Goal: Task Accomplishment & Management: Complete application form

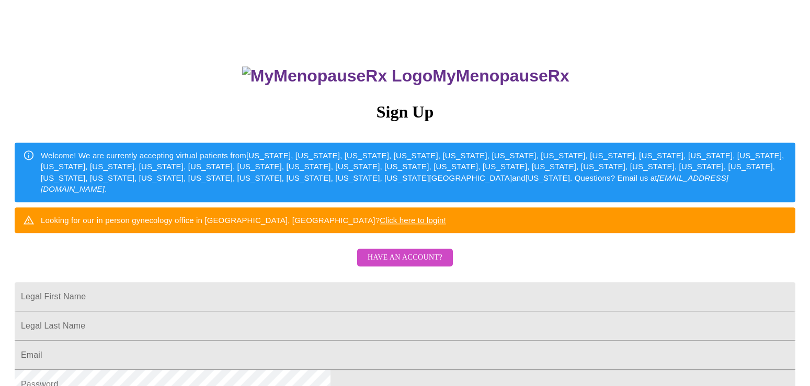
scroll to position [60, 0]
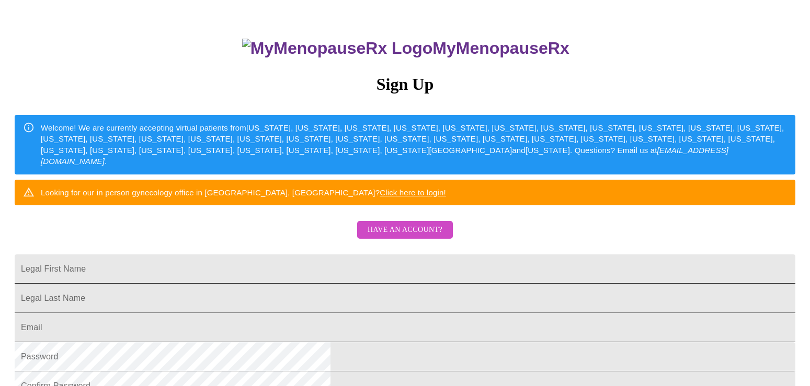
click at [432, 284] on input "Legal First Name" at bounding box center [405, 269] width 780 height 29
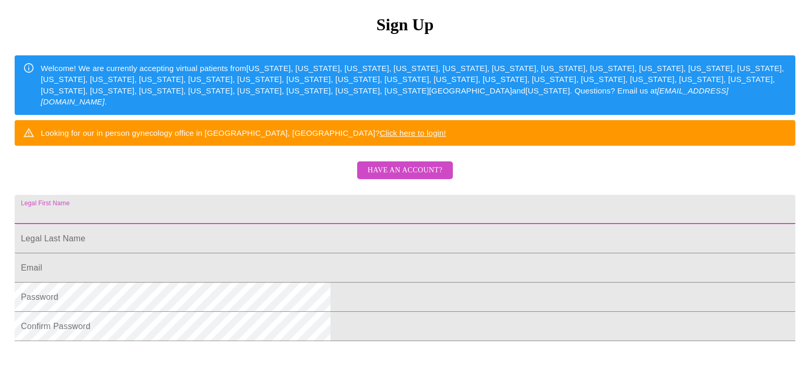
click at [432, 177] on span "Have an account?" at bounding box center [404, 170] width 75 height 13
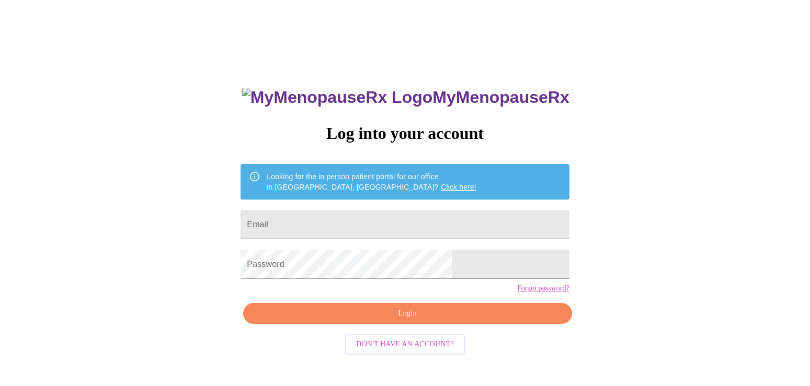
click at [400, 219] on input "Email" at bounding box center [404, 224] width 328 height 29
type input "[EMAIL_ADDRESS][DOMAIN_NAME]"
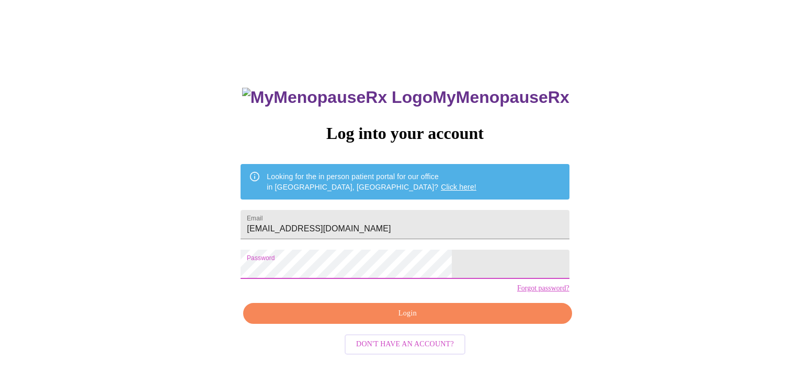
click at [422, 325] on button "Login" at bounding box center [407, 313] width 328 height 21
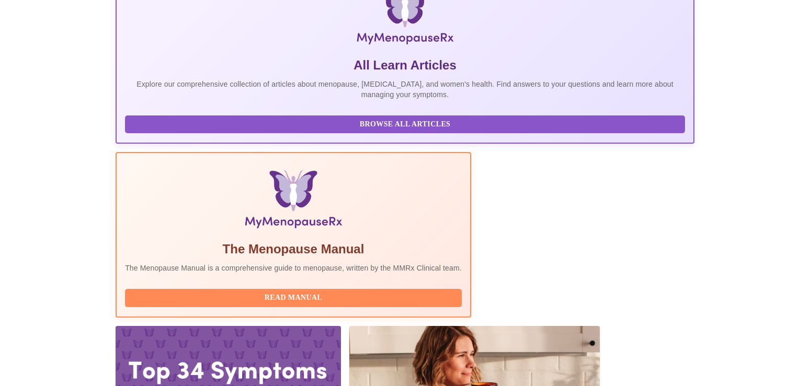
scroll to position [186, 0]
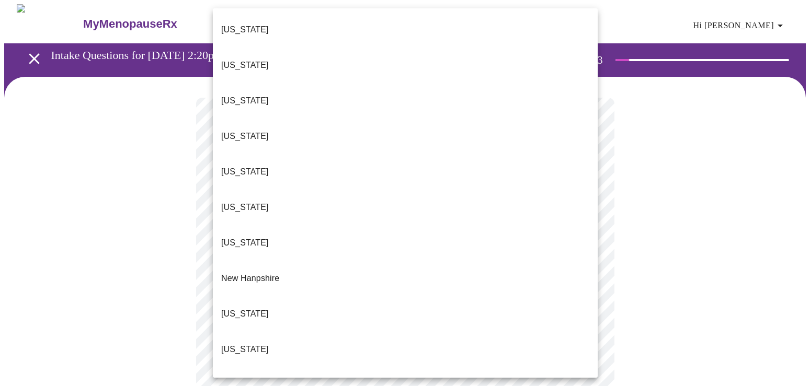
scroll to position [790, 0]
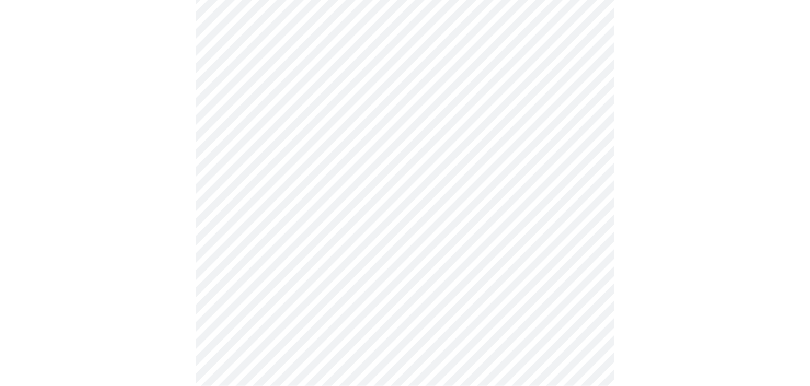
scroll to position [179, 0]
click at [269, 131] on body "MyMenopauseRx Appointments Messaging Labs Uploads Medications Community Refer a…" at bounding box center [404, 302] width 801 height 955
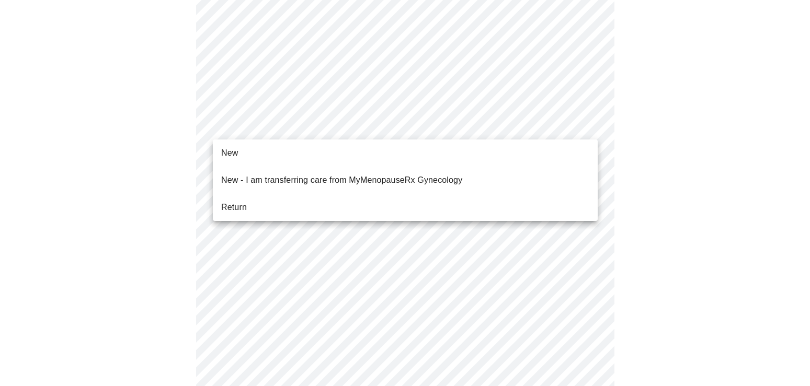
click at [254, 151] on li "New" at bounding box center [405, 153] width 385 height 19
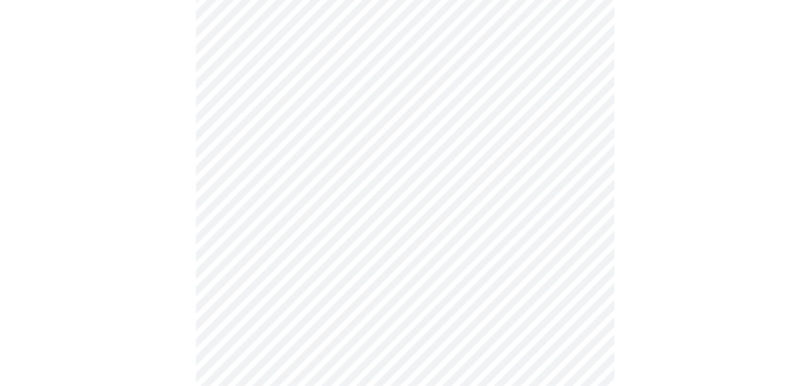
scroll to position [536, 0]
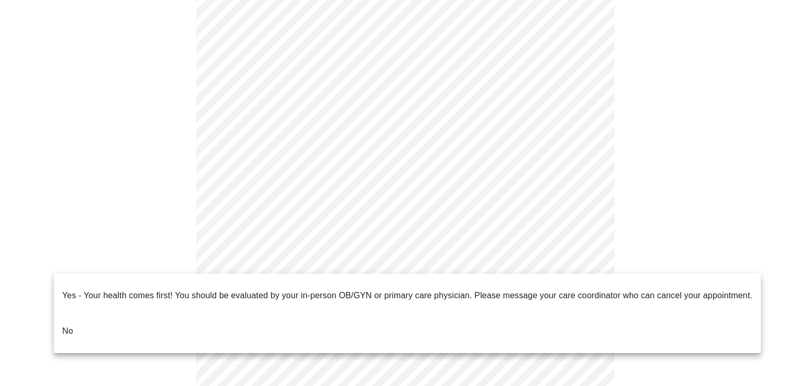
click at [340, 314] on li "No" at bounding box center [407, 332] width 707 height 36
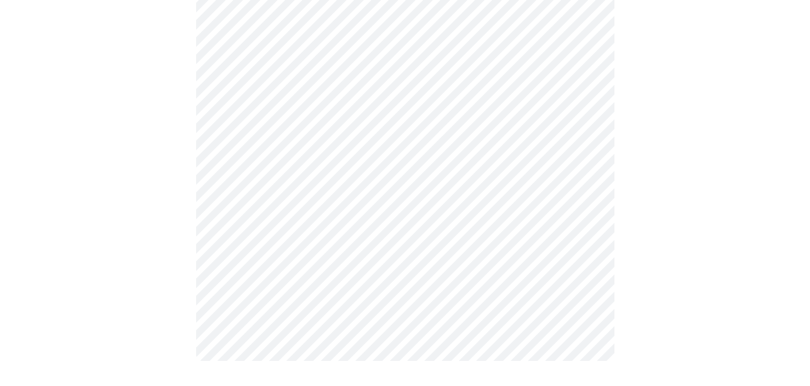
scroll to position [0, 0]
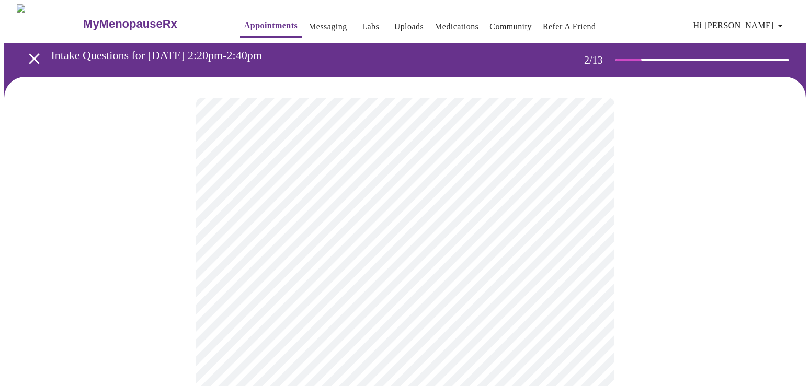
click at [533, 218] on body "MyMenopauseRx Appointments Messaging Labs Uploads Medications Community Refer a…" at bounding box center [404, 318] width 801 height 628
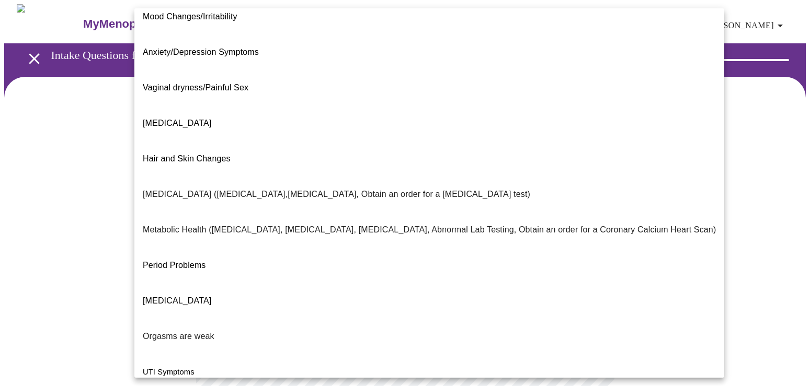
scroll to position [89, 0]
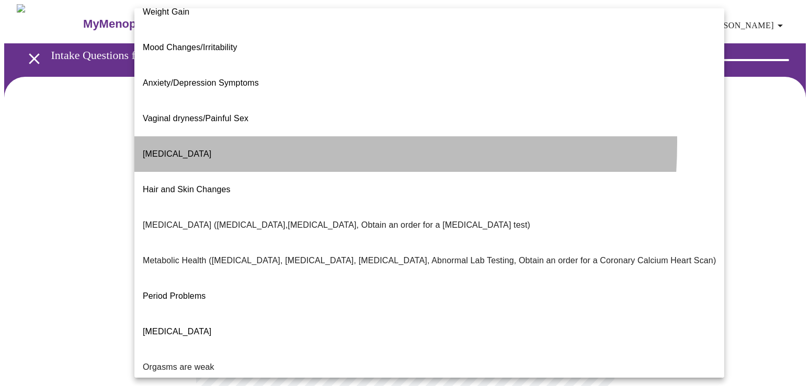
click at [212, 136] on li "[MEDICAL_DATA]" at bounding box center [429, 154] width 590 height 36
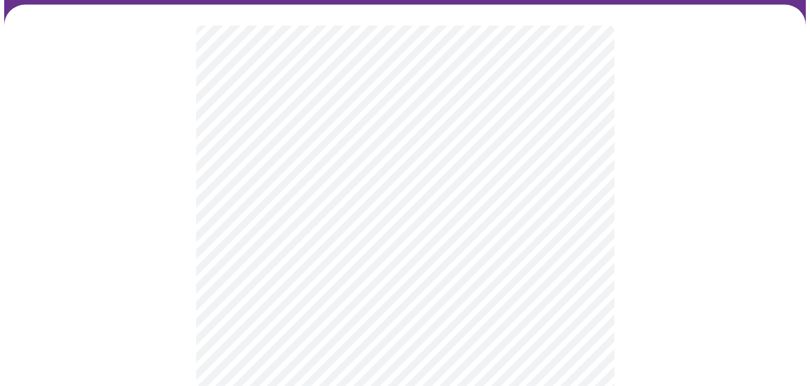
scroll to position [119, 0]
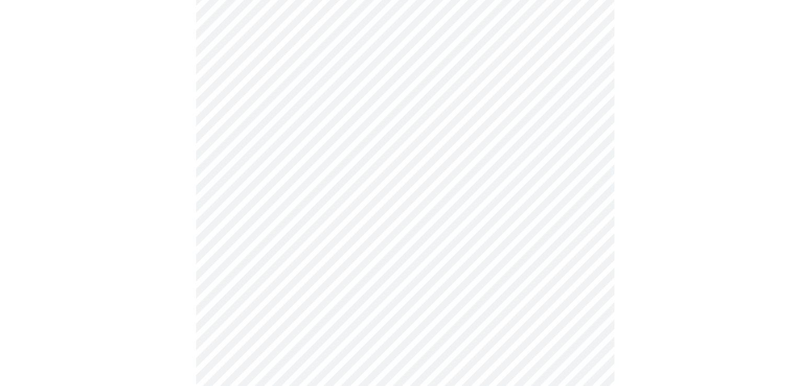
click at [418, 197] on body "MyMenopauseRx Appointments Messaging Labs Uploads Medications Community Refer a…" at bounding box center [404, 196] width 801 height 622
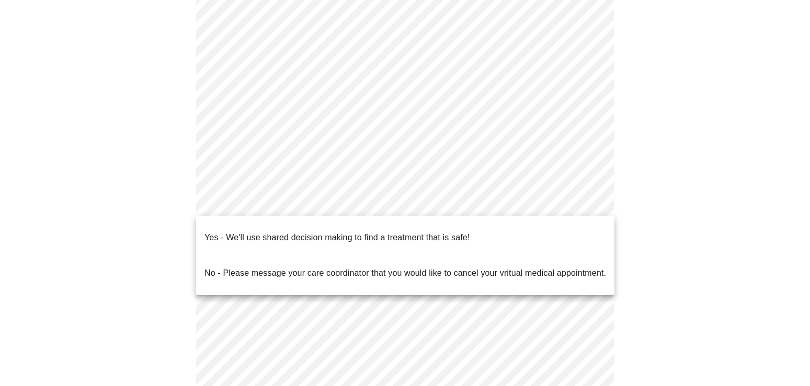
click at [395, 235] on p "Yes - We'll use shared decision making to find a treatment that is safe!" at bounding box center [336, 238] width 265 height 13
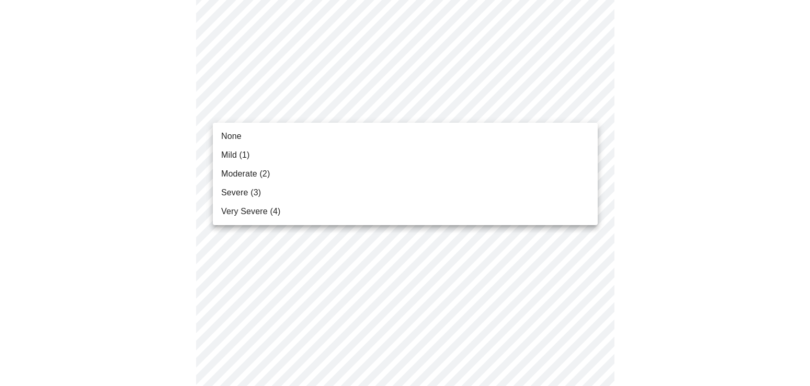
click at [254, 177] on span "Moderate (2)" at bounding box center [245, 174] width 49 height 13
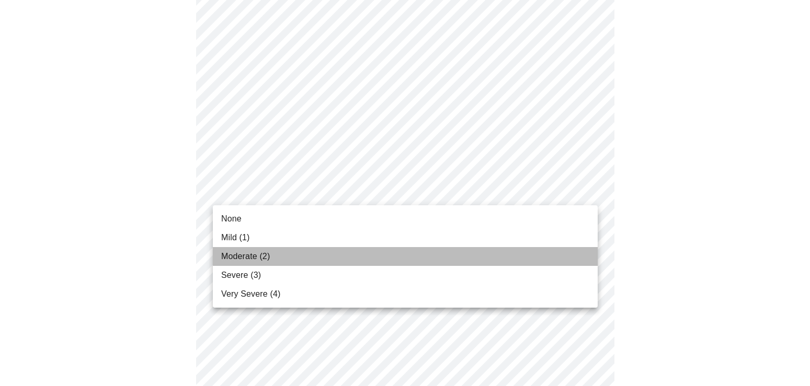
click at [261, 254] on span "Moderate (2)" at bounding box center [245, 256] width 49 height 13
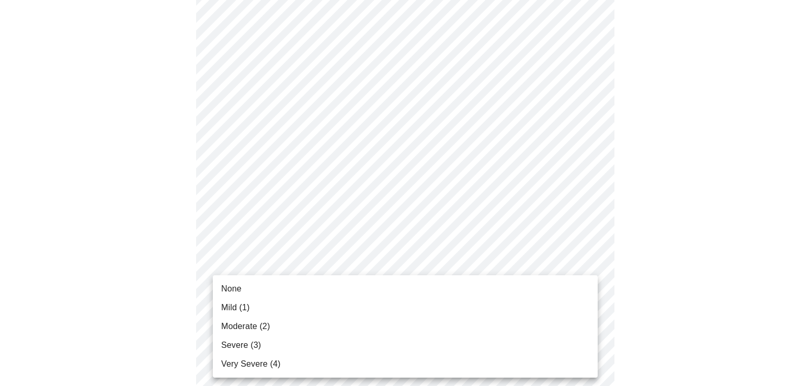
click at [250, 351] on span "Severe (3)" at bounding box center [241, 345] width 40 height 13
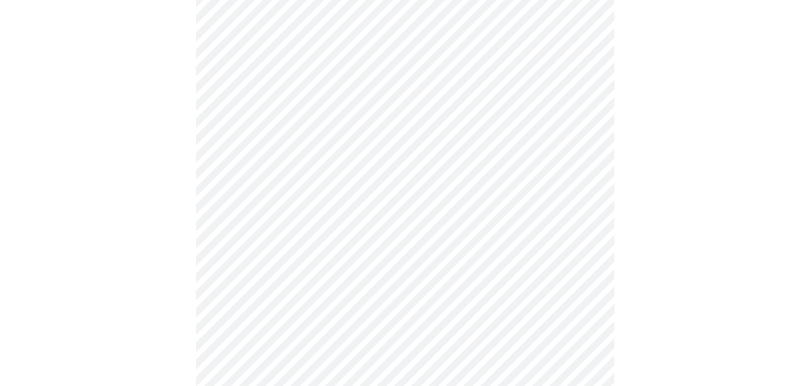
scroll to position [298, 0]
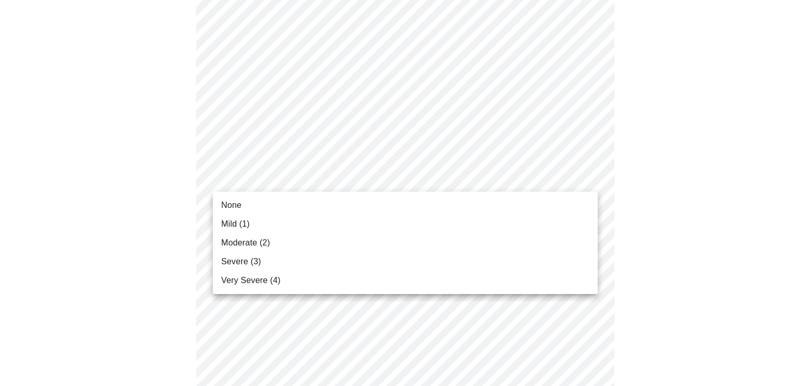
click at [456, 183] on body "MyMenopauseRx Appointments Messaging Labs Uploads Medications Community Refer a…" at bounding box center [404, 379] width 801 height 1347
click at [258, 227] on li "Mild (1)" at bounding box center [405, 224] width 385 height 19
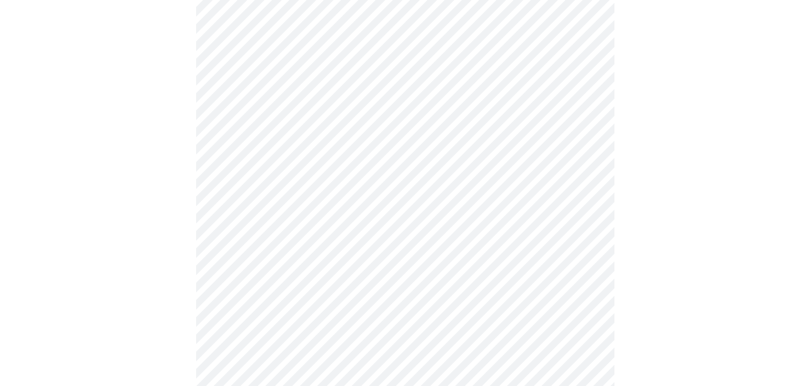
click at [330, 244] on body "MyMenopauseRx Appointments Messaging Labs Uploads Medications Community Refer a…" at bounding box center [404, 372] width 801 height 1332
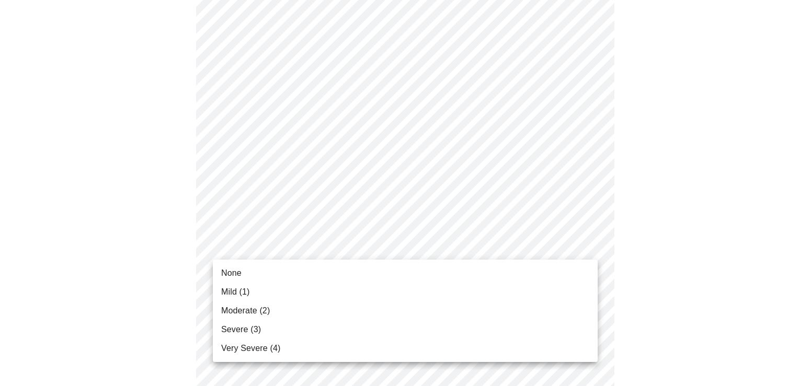
click at [259, 290] on li "Mild (1)" at bounding box center [405, 292] width 385 height 19
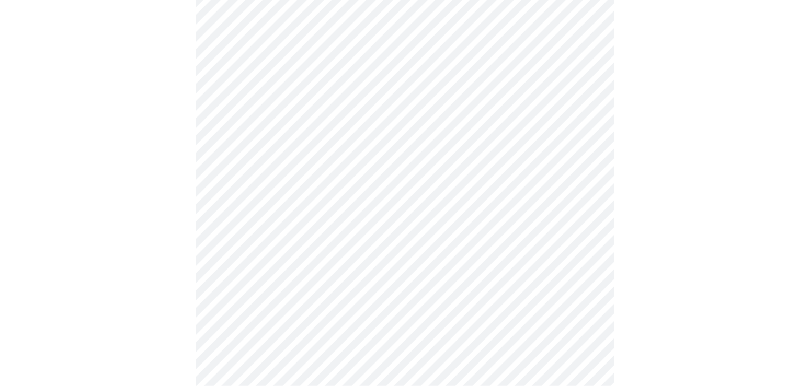
scroll to position [417, 0]
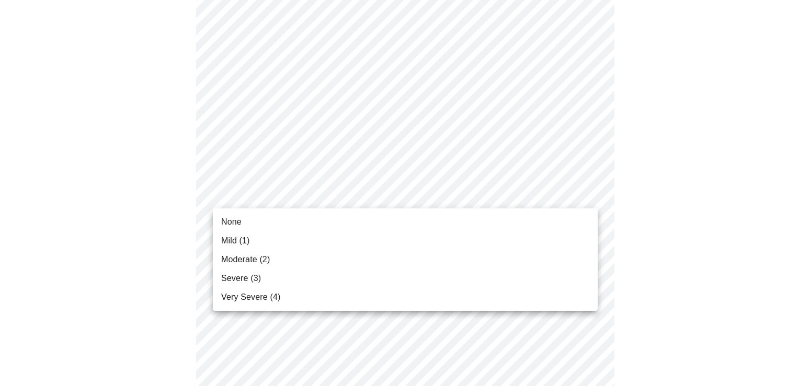
click at [330, 198] on body "MyMenopauseRx Appointments Messaging Labs Uploads Medications Community Refer a…" at bounding box center [404, 245] width 801 height 1317
click at [250, 273] on span "Severe (3)" at bounding box center [241, 278] width 40 height 13
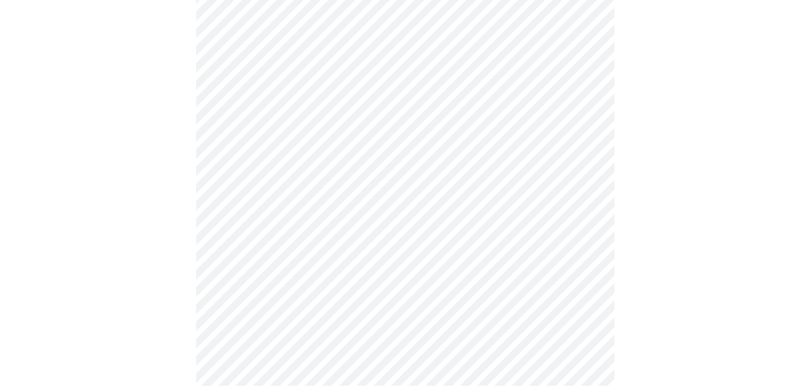
scroll to position [536, 0]
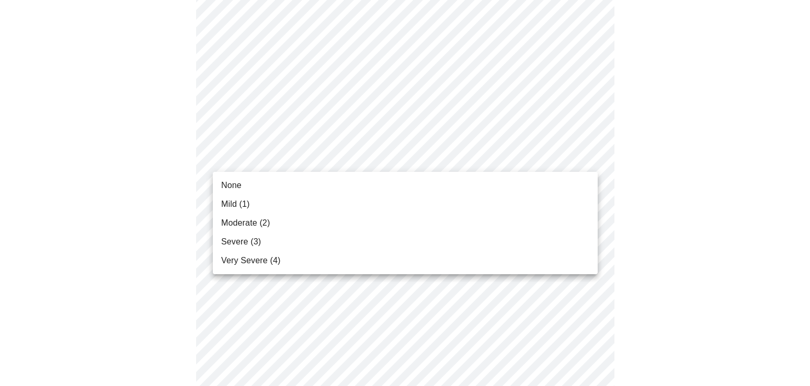
click at [350, 155] on body "MyMenopauseRx Appointments Messaging Labs Uploads Medications Community Refer a…" at bounding box center [404, 119] width 801 height 1303
click at [242, 218] on span "Moderate (2)" at bounding box center [245, 223] width 49 height 13
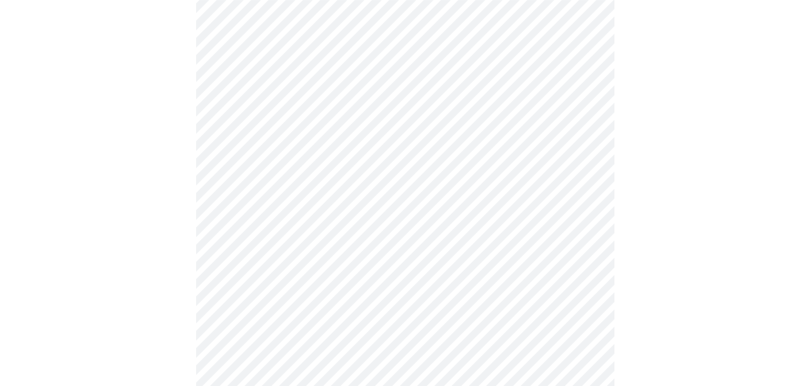
scroll to position [656, 0]
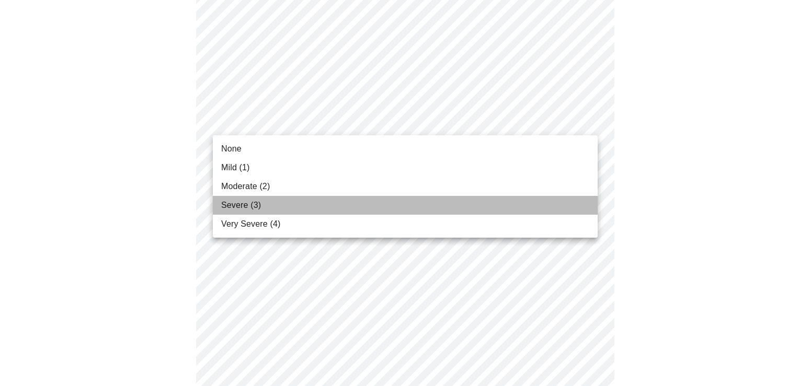
click at [246, 209] on span "Severe (3)" at bounding box center [241, 205] width 40 height 13
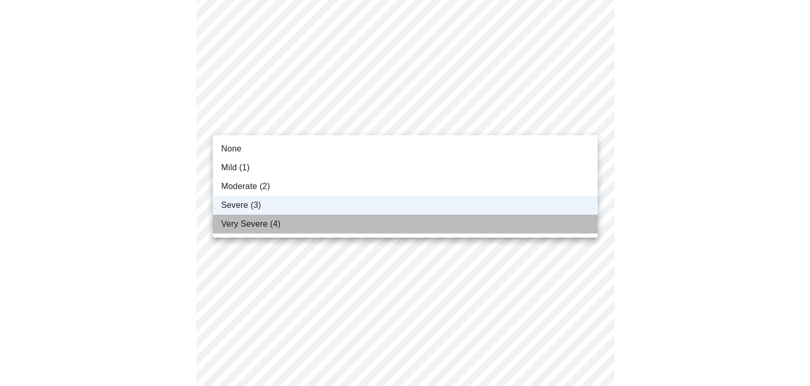
click at [246, 222] on span "Very Severe (4)" at bounding box center [250, 224] width 59 height 13
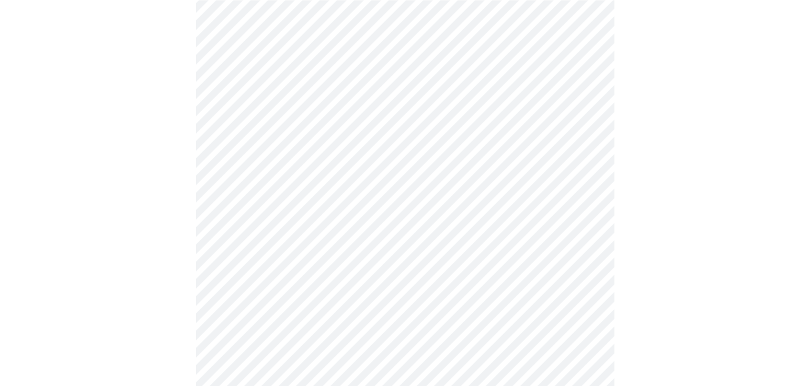
scroll to position [775, 0]
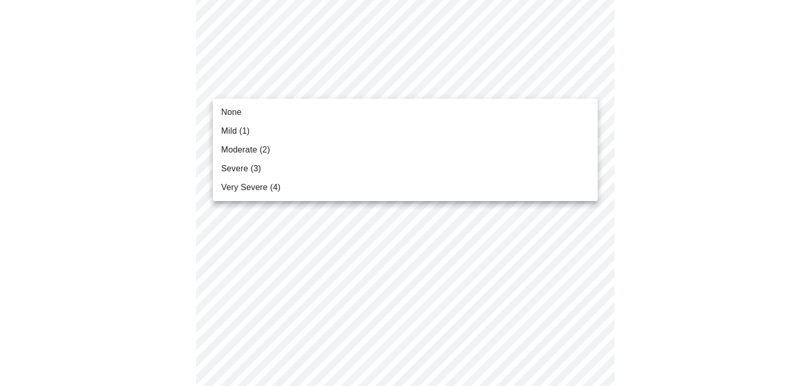
click at [255, 132] on li "Mild (1)" at bounding box center [405, 131] width 385 height 19
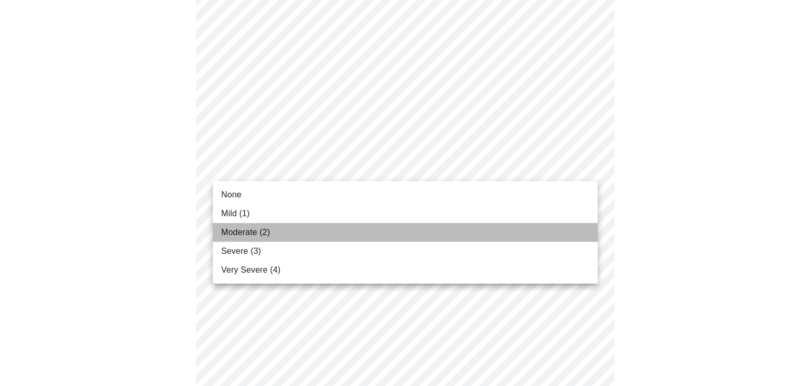
click at [238, 230] on span "Moderate (2)" at bounding box center [245, 232] width 49 height 13
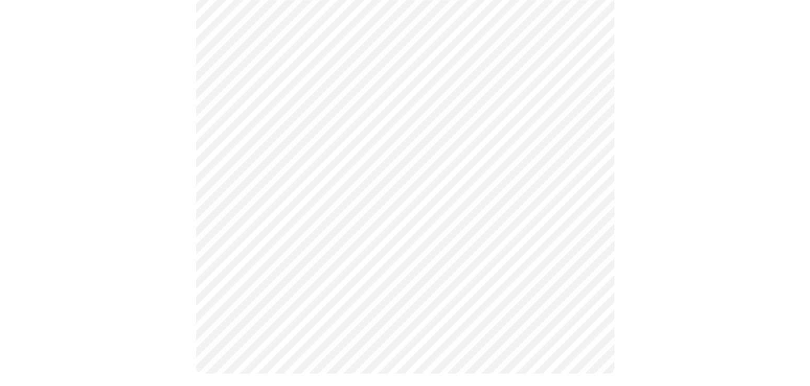
scroll to position [858, 0]
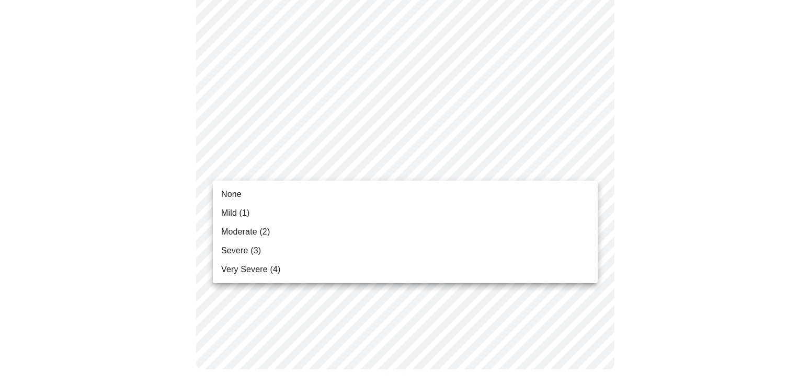
click at [247, 198] on li "None" at bounding box center [405, 194] width 385 height 19
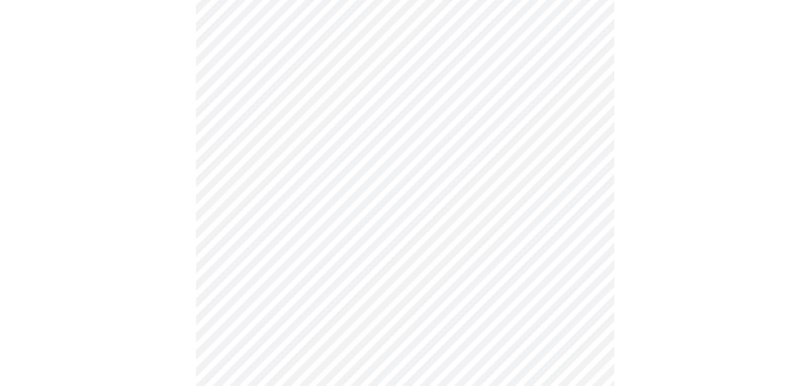
scroll to position [477, 0]
click at [316, 171] on body "MyMenopauseRx Appointments Messaging Labs Uploads Medications Community Refer a…" at bounding box center [404, 43] width 801 height 1032
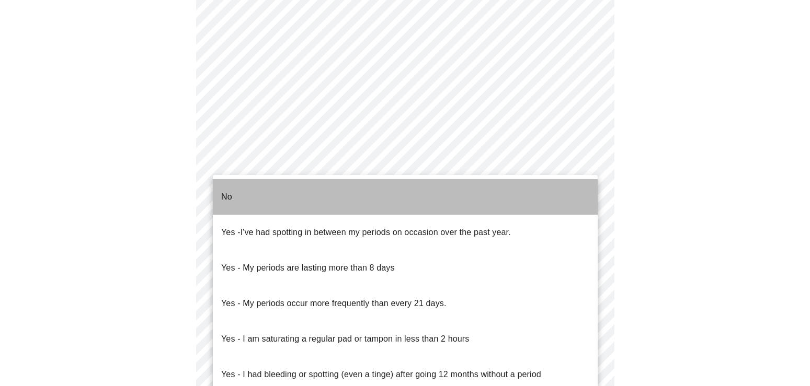
click at [239, 195] on li "No" at bounding box center [405, 197] width 385 height 36
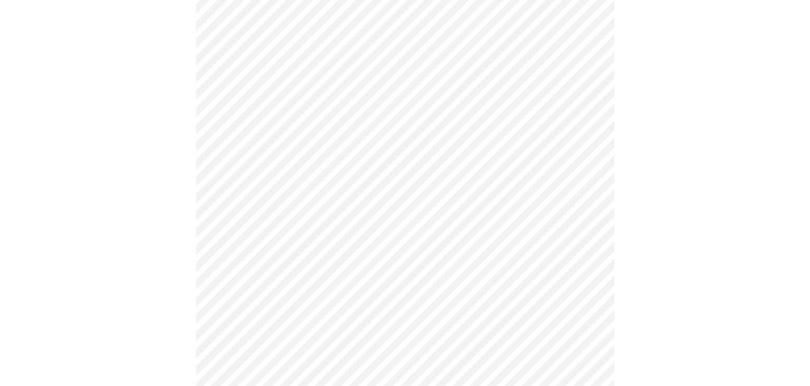
scroll to position [596, 0]
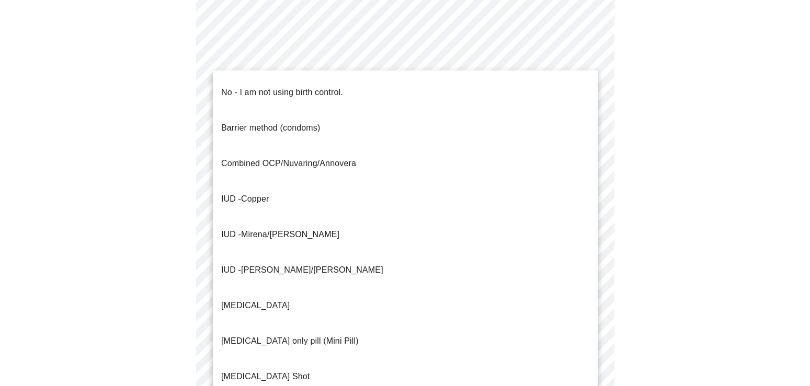
click at [256, 86] on p "No - I am not using birth control." at bounding box center [282, 92] width 122 height 13
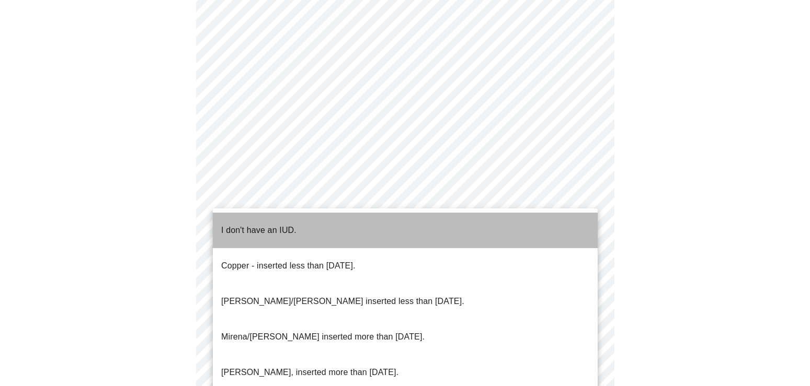
click at [272, 224] on p "I don't have an IUD." at bounding box center [258, 230] width 75 height 13
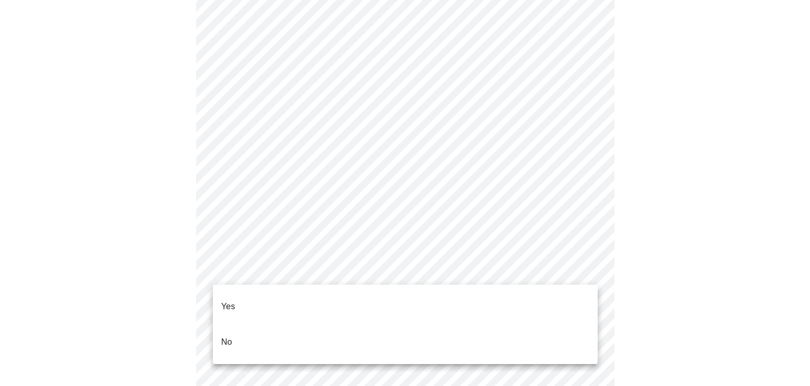
click at [256, 301] on li "Yes" at bounding box center [405, 307] width 385 height 36
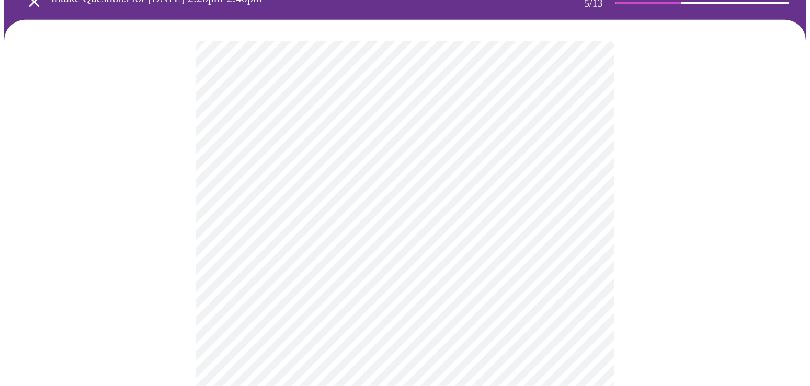
scroll to position [60, 0]
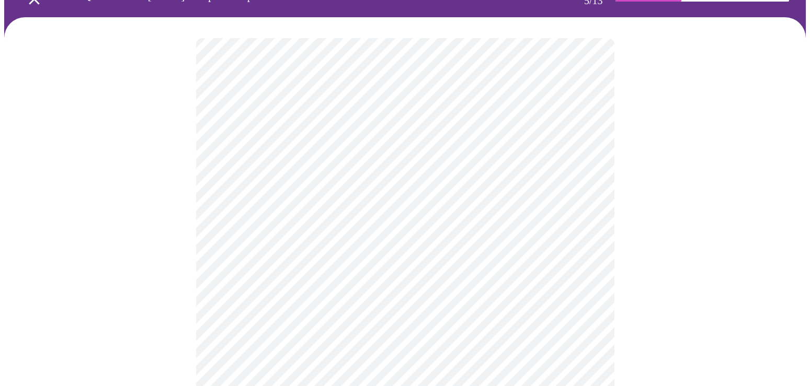
click at [495, 211] on body "MyMenopauseRx Appointments Messaging Labs Uploads Medications Community Refer a…" at bounding box center [404, 368] width 801 height 847
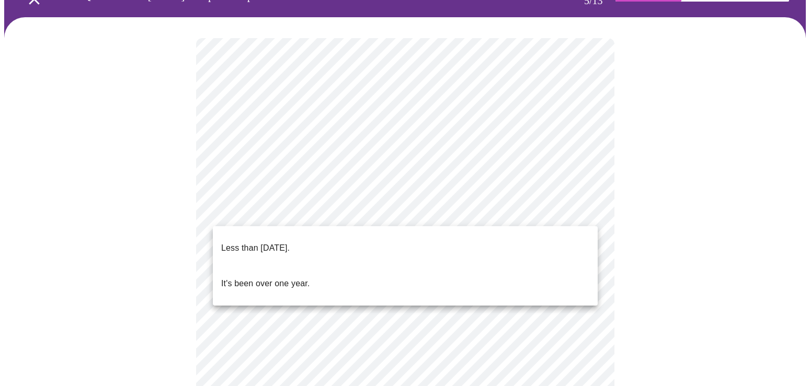
click at [290, 242] on p "Less than [DATE]." at bounding box center [255, 248] width 68 height 13
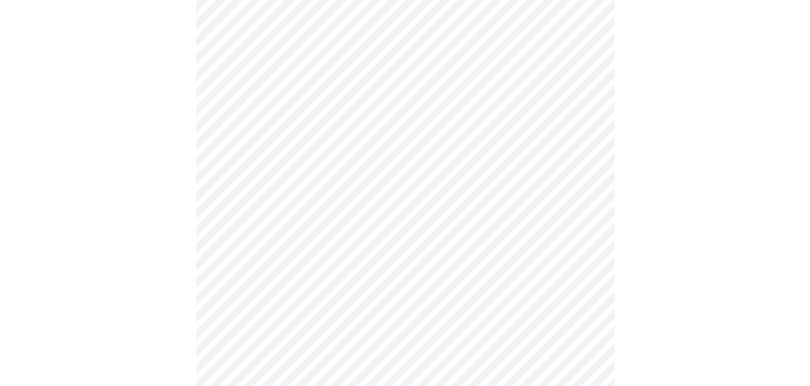
scroll to position [238, 0]
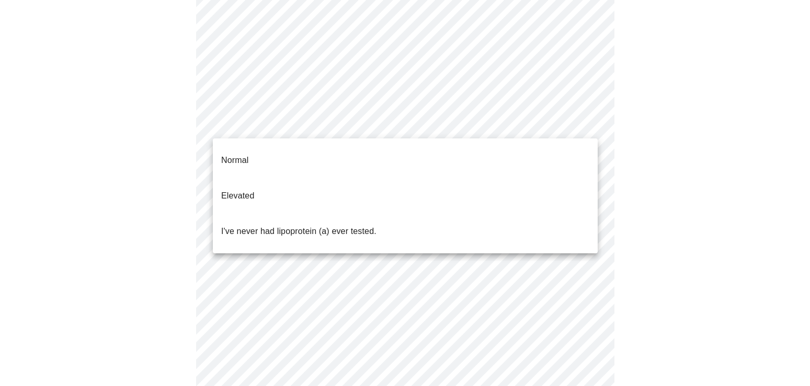
click at [479, 127] on body "MyMenopauseRx Appointments Messaging Labs Uploads Medications Community Refer a…" at bounding box center [404, 186] width 801 height 841
click at [346, 186] on li "Elevated" at bounding box center [405, 196] width 385 height 36
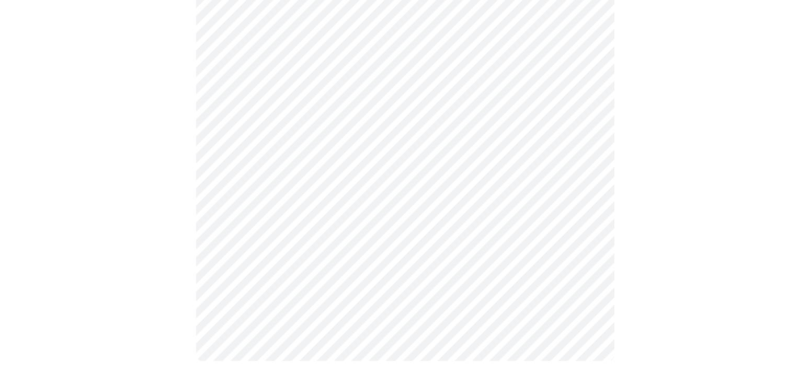
scroll to position [0, 0]
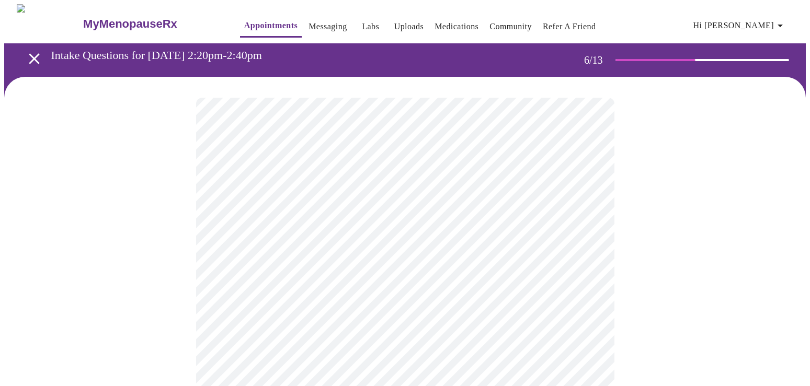
click at [362, 305] on body "MyMenopauseRx Appointments Messaging Labs Uploads Medications Community Refer a…" at bounding box center [404, 283] width 801 height 558
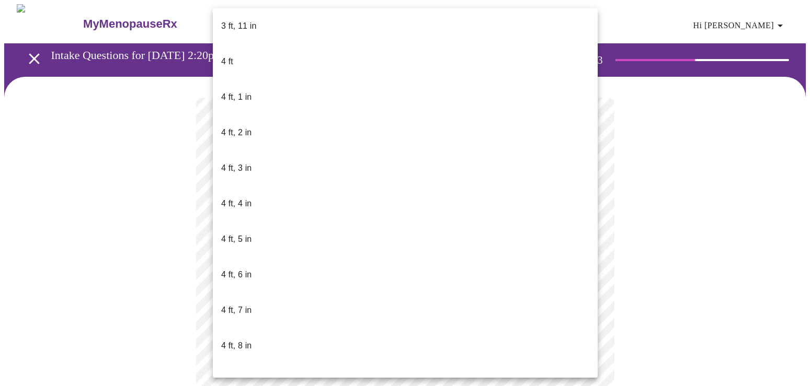
scroll to position [593, 0]
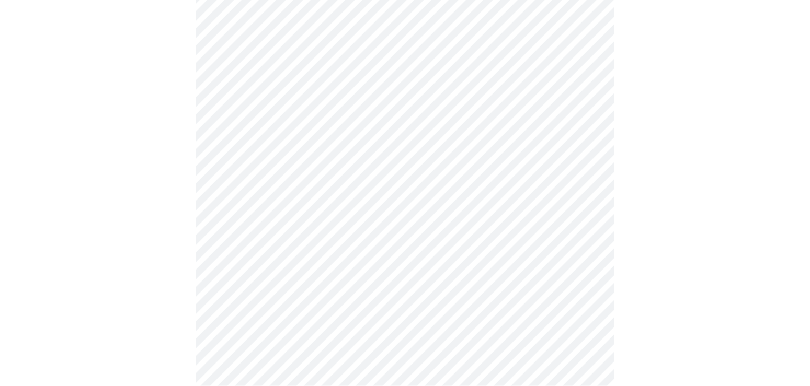
scroll to position [2807, 0]
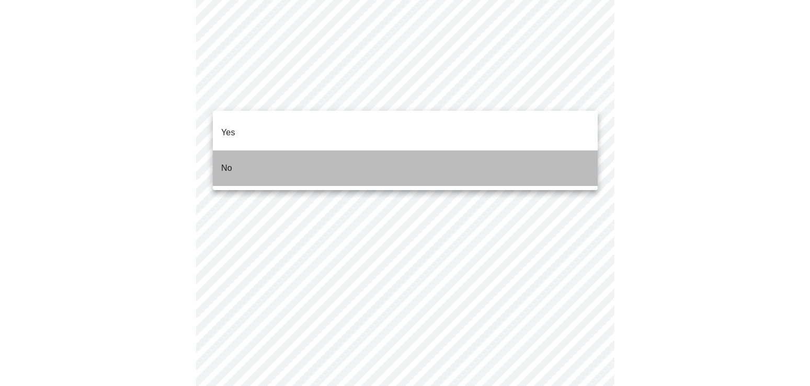
click at [302, 155] on li "No" at bounding box center [405, 169] width 385 height 36
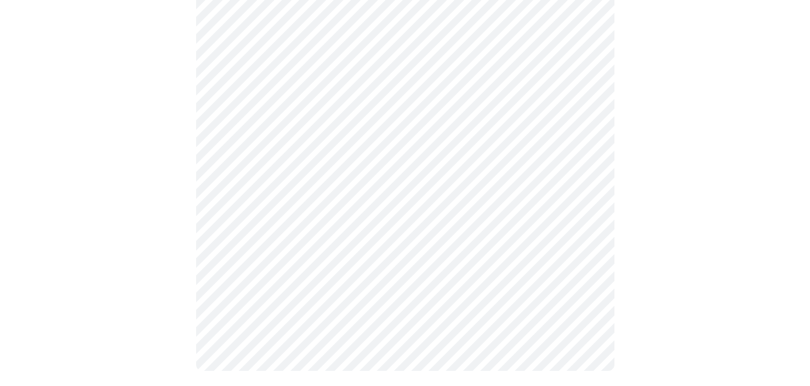
scroll to position [635, 0]
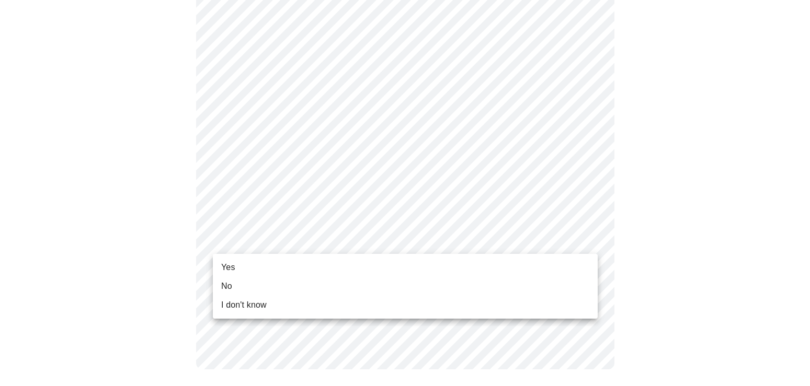
click at [277, 283] on li "No" at bounding box center [405, 286] width 385 height 19
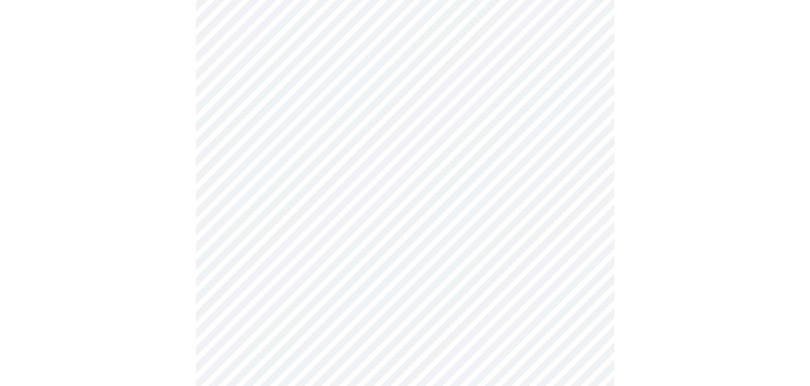
scroll to position [119, 0]
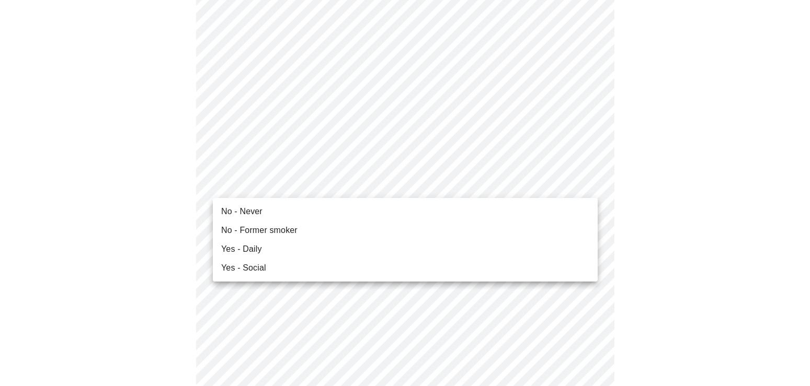
click at [277, 235] on span "No - Former smoker" at bounding box center [259, 230] width 76 height 13
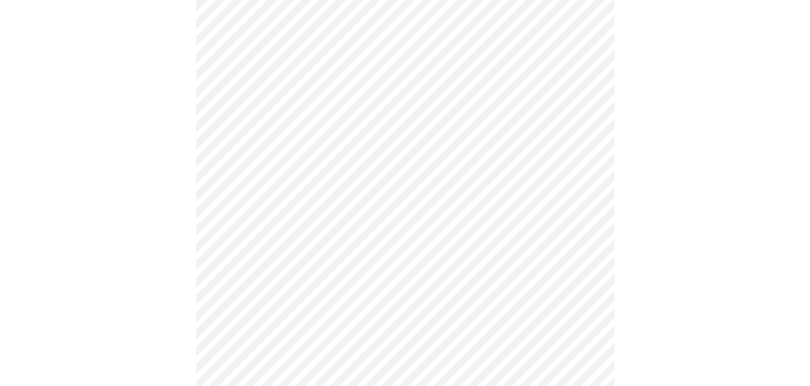
scroll to position [834, 0]
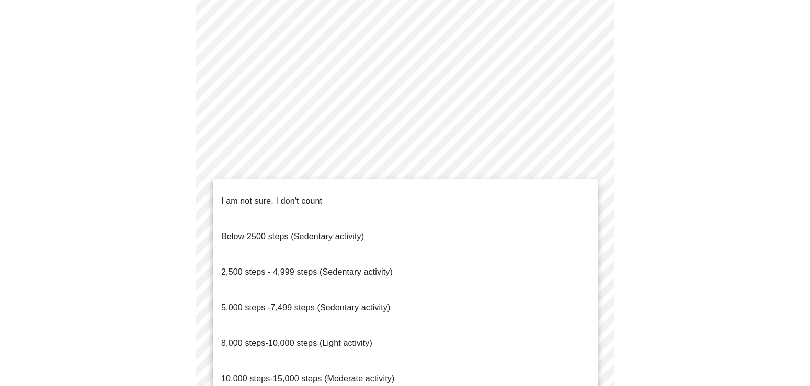
click at [687, 234] on div at bounding box center [405, 193] width 810 height 386
click at [343, 232] on span "Below 2500 steps (Sedentary activity)" at bounding box center [292, 236] width 143 height 9
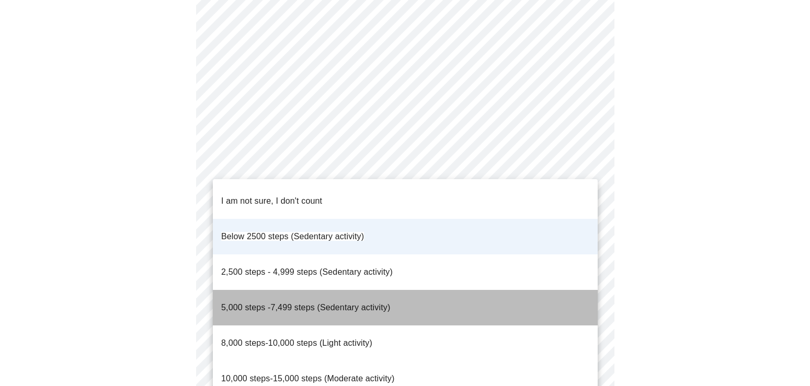
click at [318, 303] on span "5,000 steps -7,499 steps (Sedentary activity)" at bounding box center [305, 307] width 169 height 9
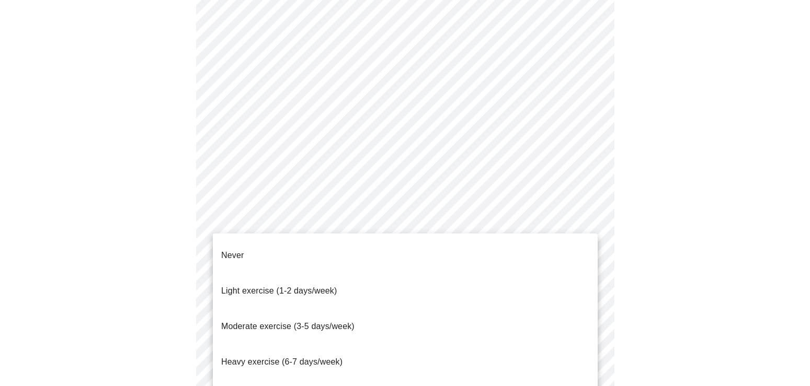
click at [667, 295] on div at bounding box center [405, 193] width 810 height 386
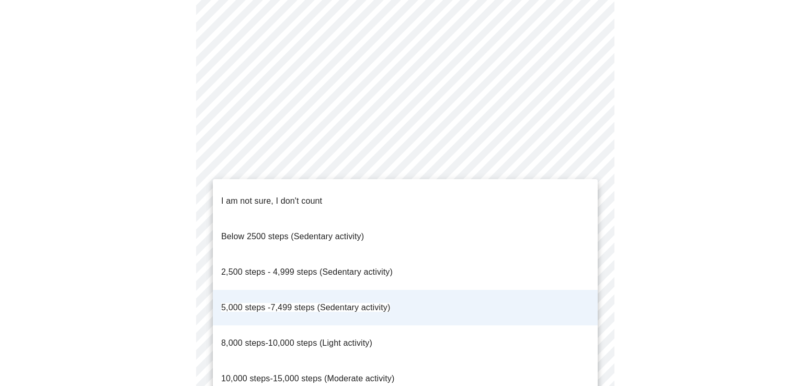
click at [299, 339] on span "8,000 steps-10,000 steps (Light activity)" at bounding box center [296, 343] width 151 height 9
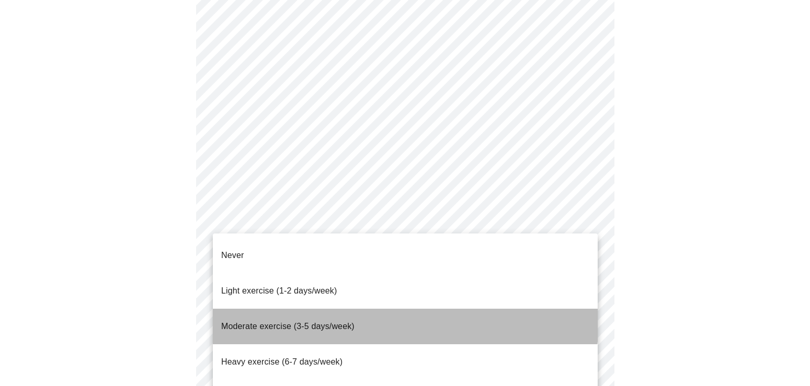
click at [374, 309] on li "Moderate exercise (3-5 days/week)" at bounding box center [405, 327] width 385 height 36
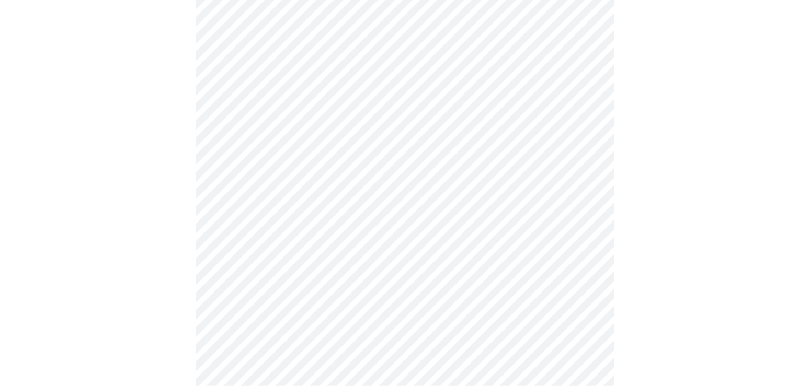
scroll to position [953, 0]
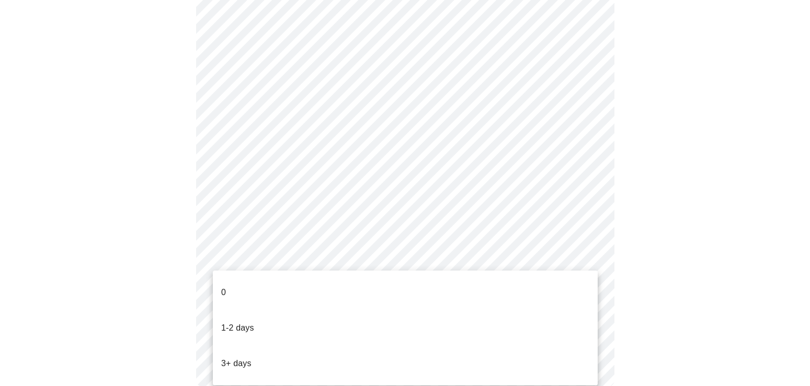
click at [249, 358] on p "3+ days" at bounding box center [236, 364] width 30 height 13
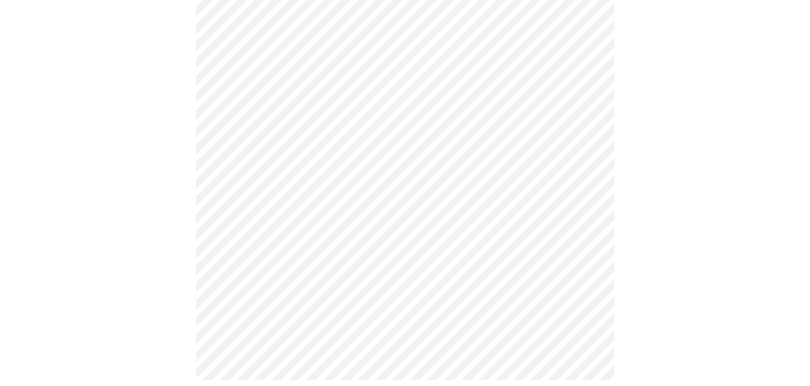
scroll to position [0, 0]
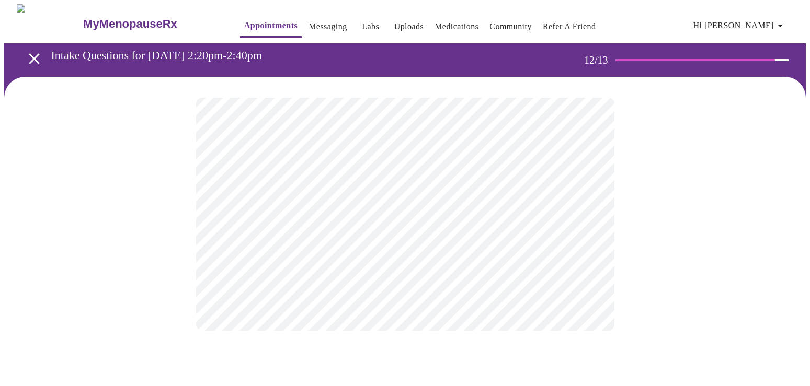
click at [415, 217] on body "MyMenopauseRx Appointments Messaging Labs Uploads Medications Community Refer a…" at bounding box center [404, 178] width 801 height 348
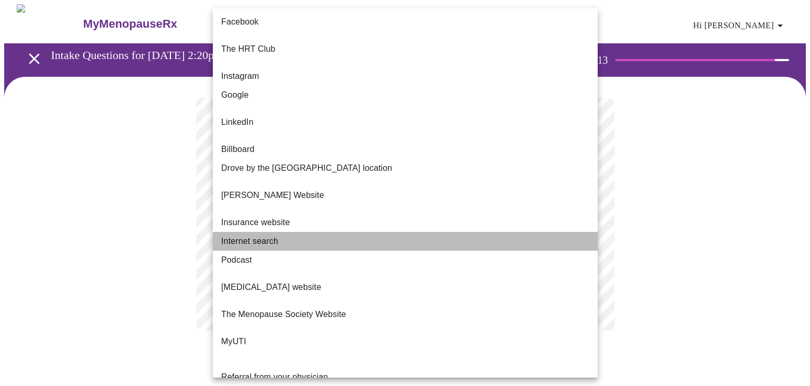
click at [319, 232] on li "Internet search" at bounding box center [405, 241] width 385 height 19
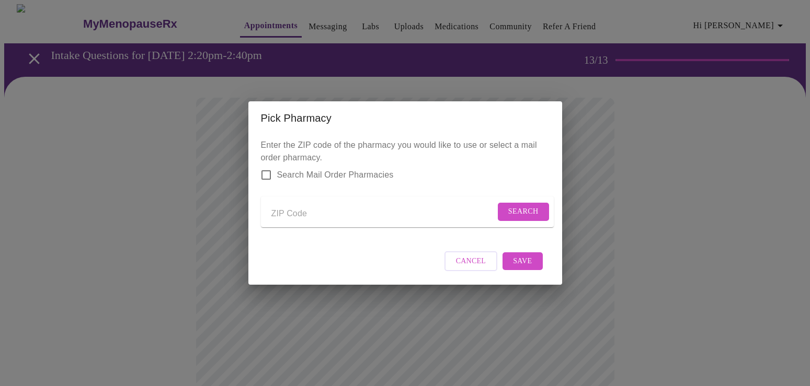
click at [304, 205] on input "Send a message to your care team" at bounding box center [383, 213] width 224 height 17
type input "18853"
click at [514, 214] on span "Search" at bounding box center [523, 211] width 30 height 13
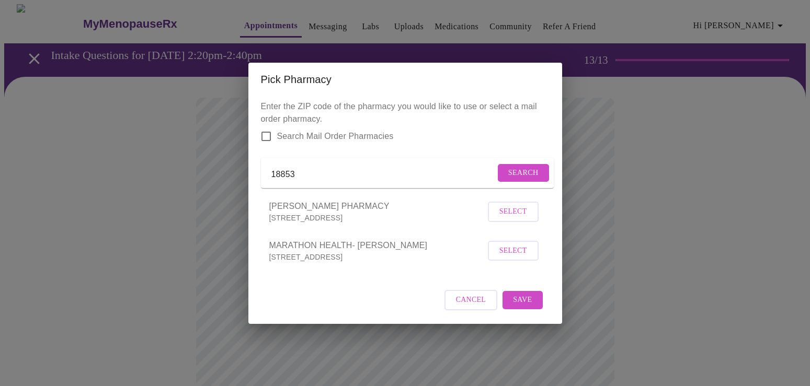
click at [519, 216] on span "Select" at bounding box center [513, 211] width 28 height 13
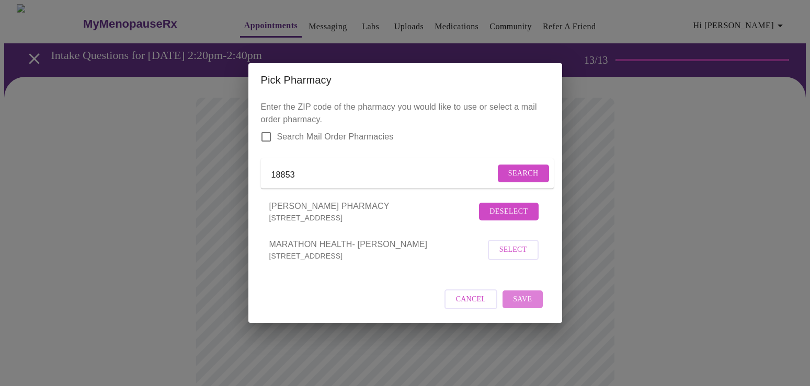
click at [519, 302] on span "Save" at bounding box center [522, 299] width 19 height 13
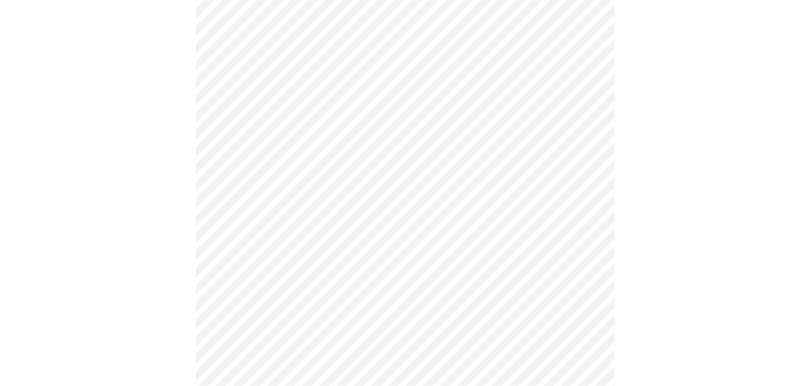
scroll to position [179, 0]
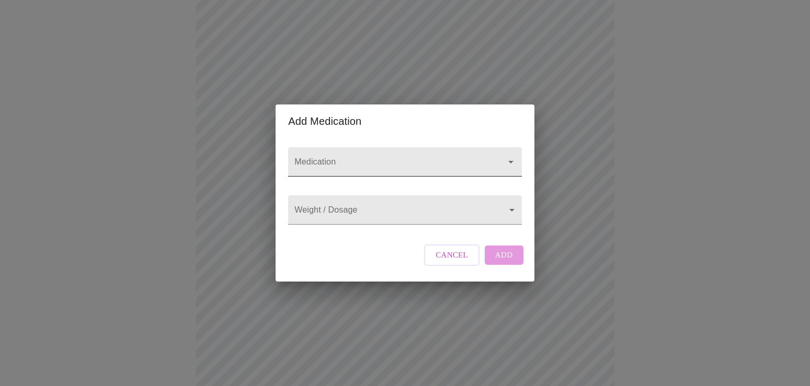
click at [383, 158] on input "Medication" at bounding box center [389, 166] width 195 height 19
type input "s"
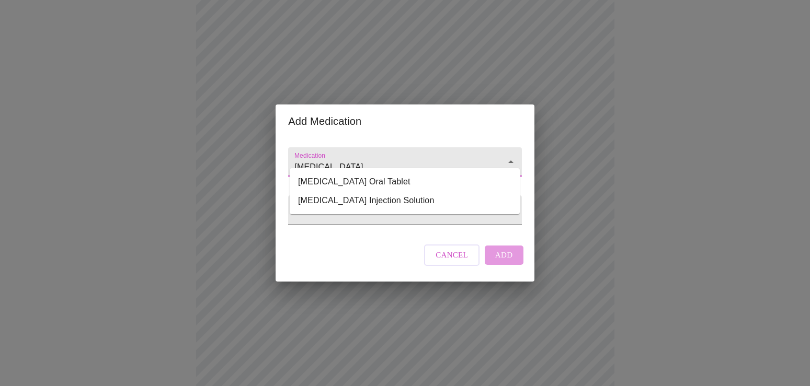
click at [432, 187] on li "[MEDICAL_DATA] Oral Tablet" at bounding box center [405, 182] width 230 height 19
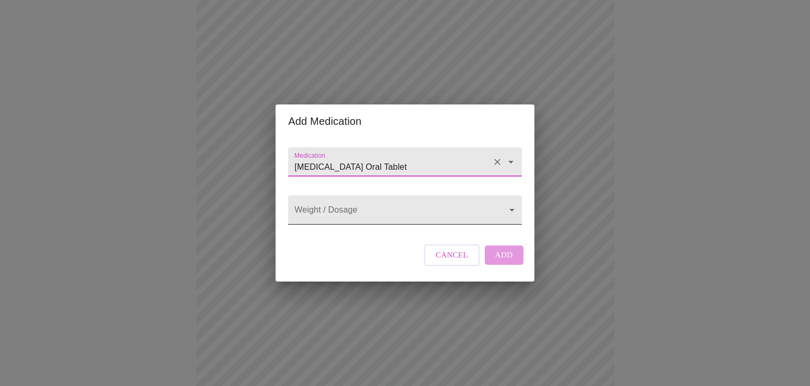
type input "[MEDICAL_DATA] Oral Tablet"
click at [365, 223] on body "MyMenopauseRx Appointments Messaging Labs Uploads Medications Community Refer a…" at bounding box center [404, 218] width 801 height 786
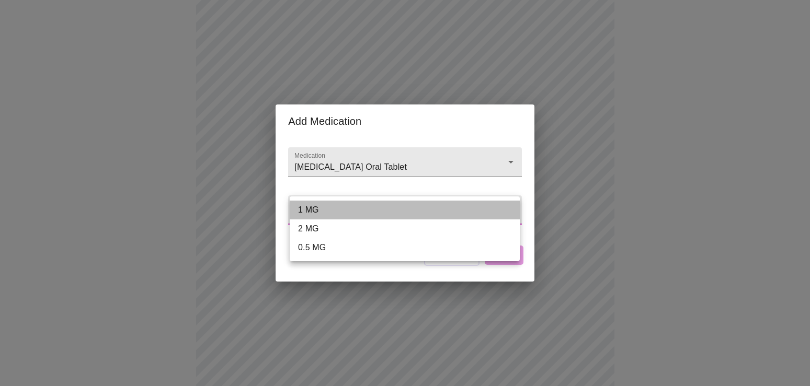
click at [358, 208] on li "1 MG" at bounding box center [405, 210] width 230 height 19
type input "1 MG"
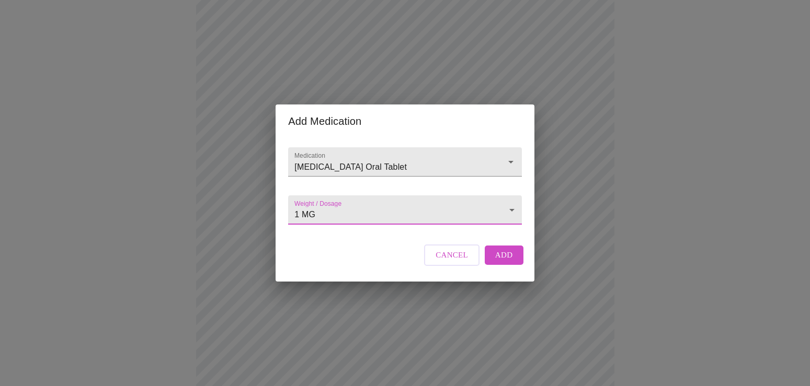
click at [493, 263] on button "Add" at bounding box center [504, 255] width 39 height 19
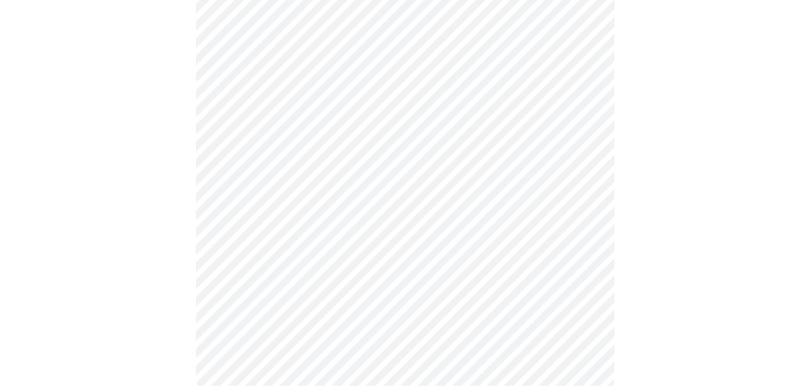
scroll to position [417, 0]
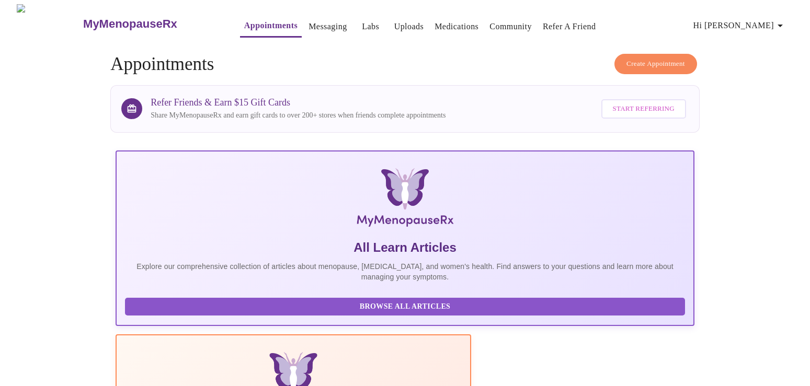
click at [783, 25] on icon "button" at bounding box center [780, 25] width 13 height 13
click at [773, 41] on li "Billing" at bounding box center [770, 40] width 48 height 19
